Goal: Task Accomplishment & Management: Manage account settings

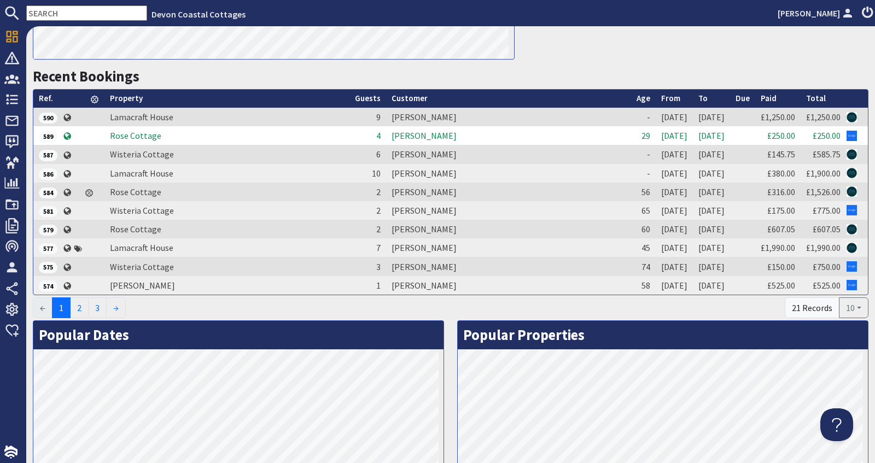
scroll to position [383, 0]
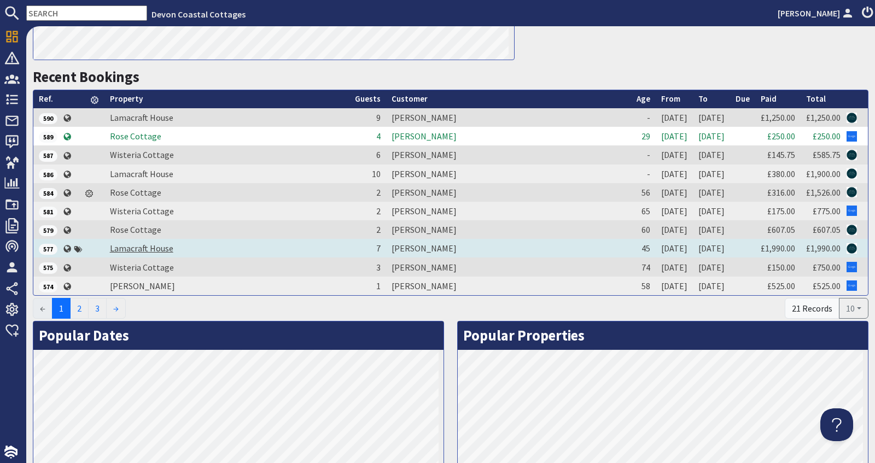
click at [158, 246] on link "Lamacraft House" at bounding box center [141, 248] width 63 height 11
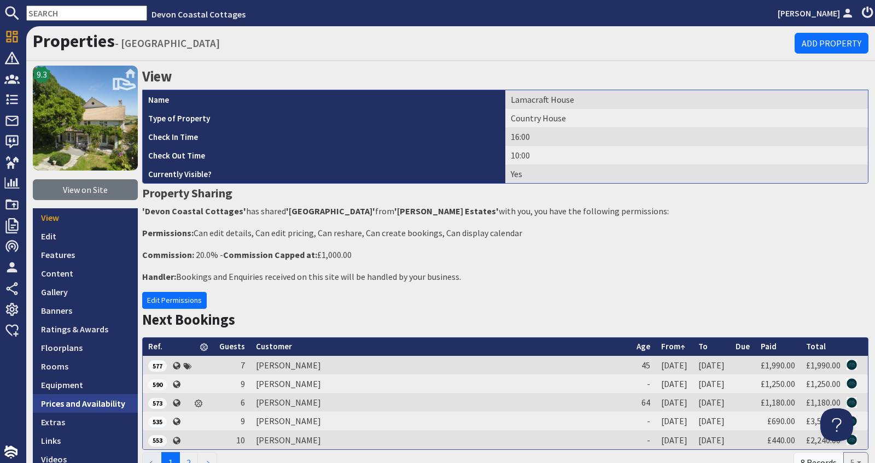
click at [103, 399] on link "Prices and Availability" at bounding box center [85, 403] width 105 height 19
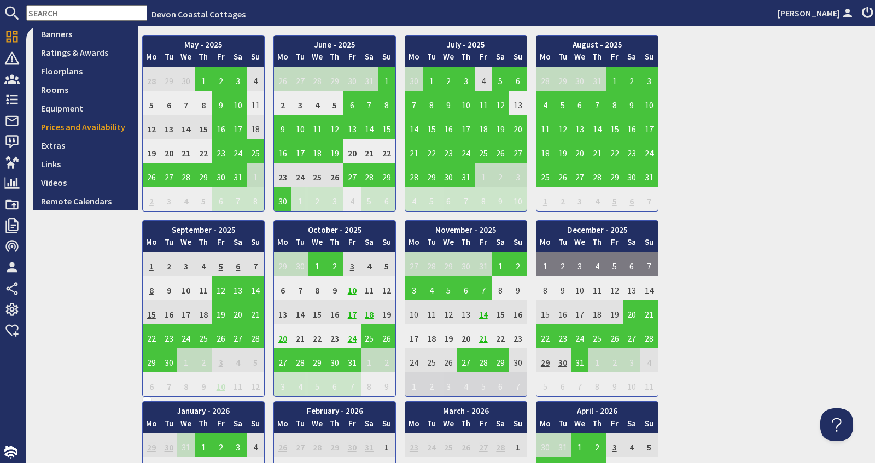
scroll to position [280, 0]
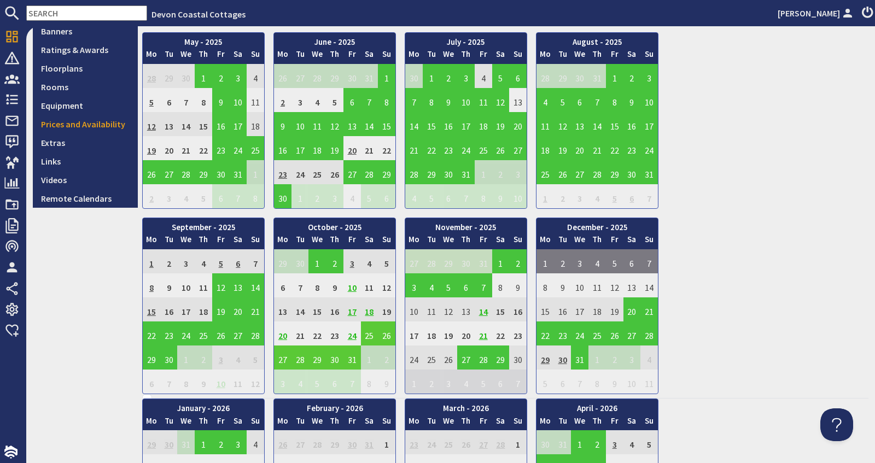
click at [370, 331] on td "25" at bounding box center [370, 334] width 18 height 24
click at [362, 380] on link "View booking" at bounding box center [372, 376] width 57 height 11
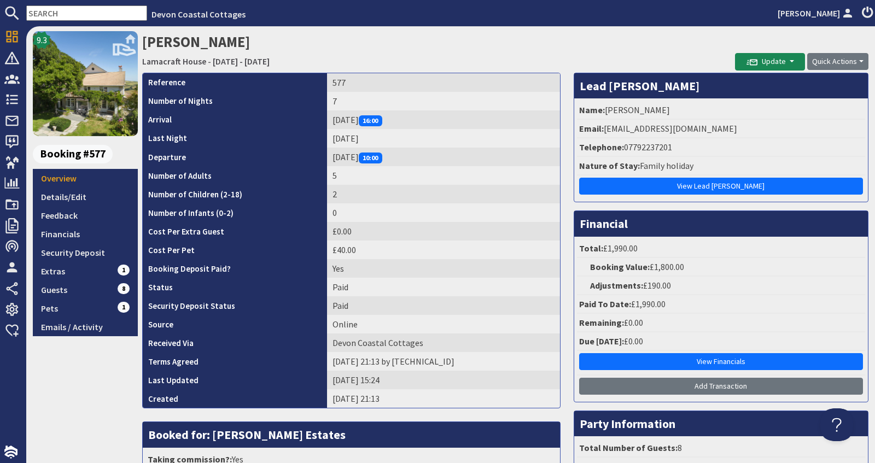
scroll to position [45, 0]
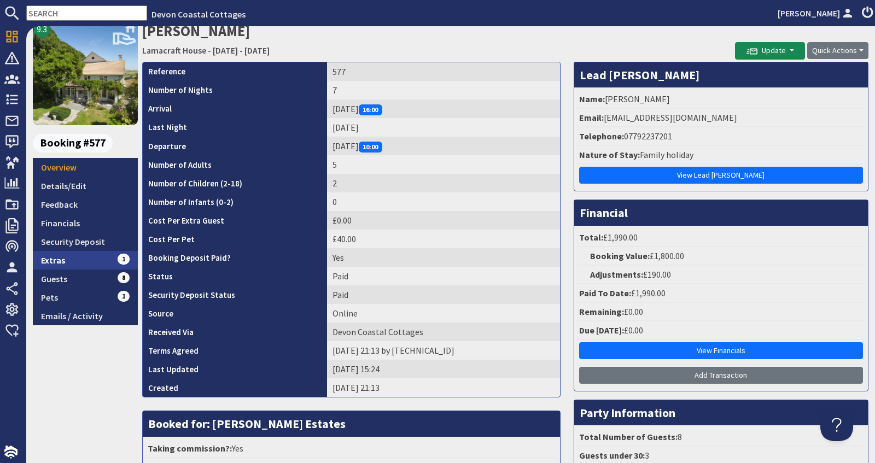
click at [113, 255] on link "Extras 1" at bounding box center [85, 260] width 105 height 19
